Goal: Check status: Check status

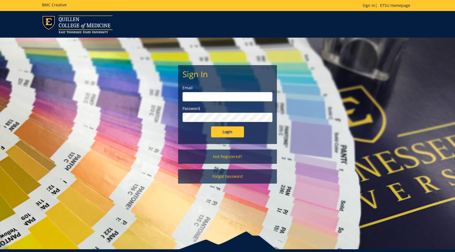
click at [250, 93] on input "email" at bounding box center [228, 96] width 90 height 9
type input "[EMAIL_ADDRESS][DOMAIN_NAME]"
click at [238, 137] on input "Login" at bounding box center [227, 131] width 33 height 11
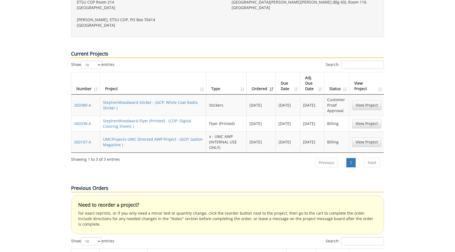
scroll to position [258, 0]
click at [166, 99] on link "StephenWoodward-Sticker - (GCP: White Coat Radio Sticker )" at bounding box center [150, 104] width 95 height 11
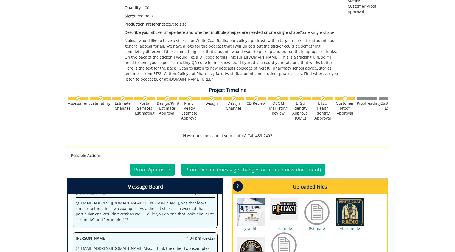
scroll to position [238, 0]
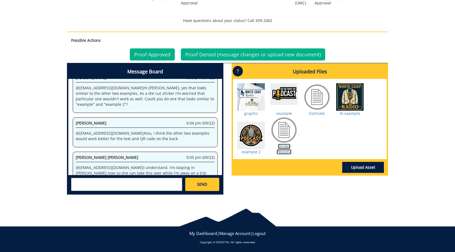
click at [285, 146] on link "Sticker PROOF4" at bounding box center [284, 149] width 15 height 11
click at [284, 60] on link "Proof Denied (message changes or upload new document)" at bounding box center [253, 54] width 144 height 12
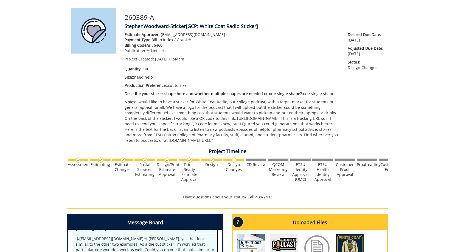
scroll to position [142, 0]
